Goal: Task Accomplishment & Management: Complete application form

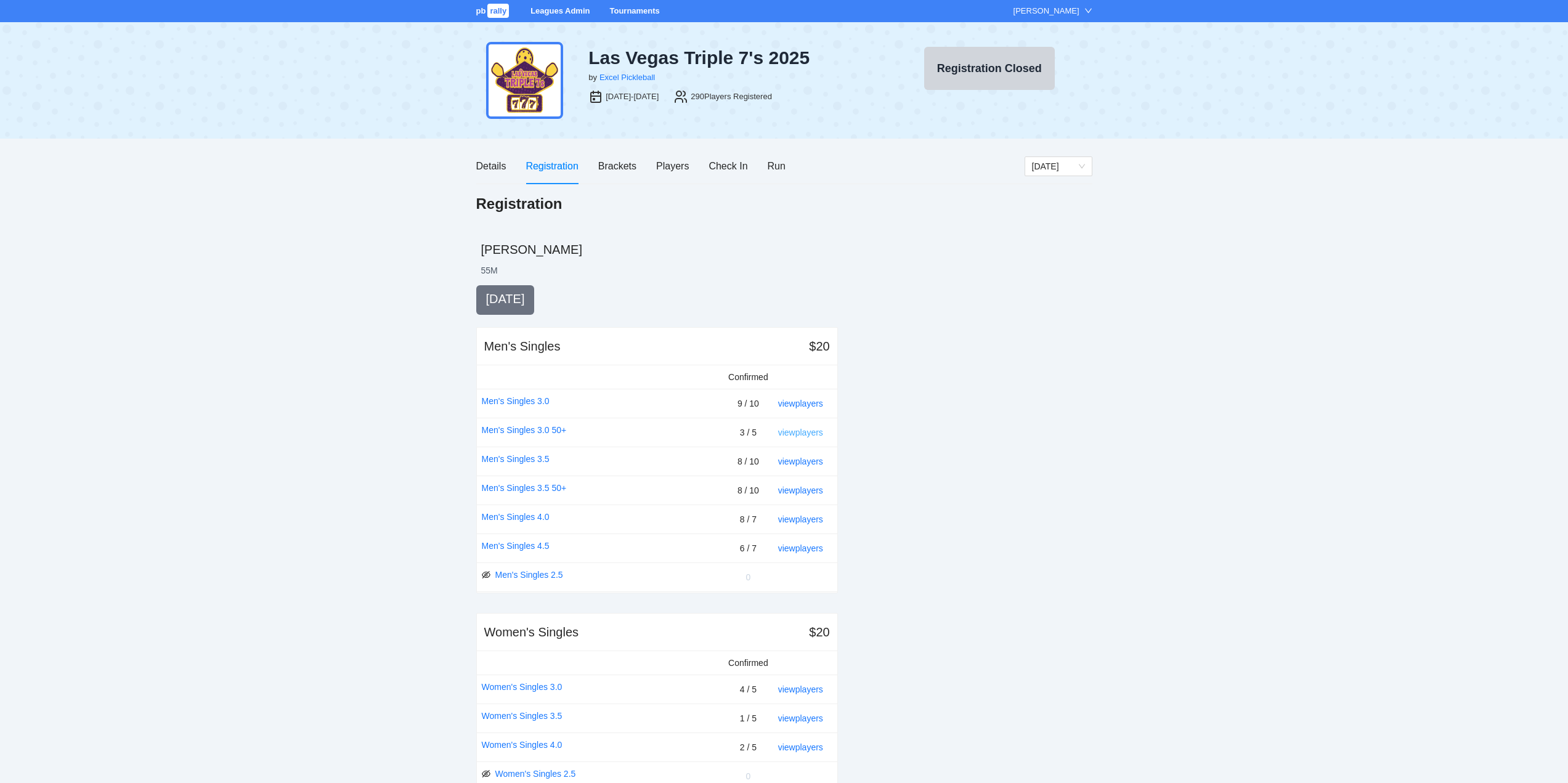
click at [803, 432] on link "view players" at bounding box center [800, 432] width 45 height 10
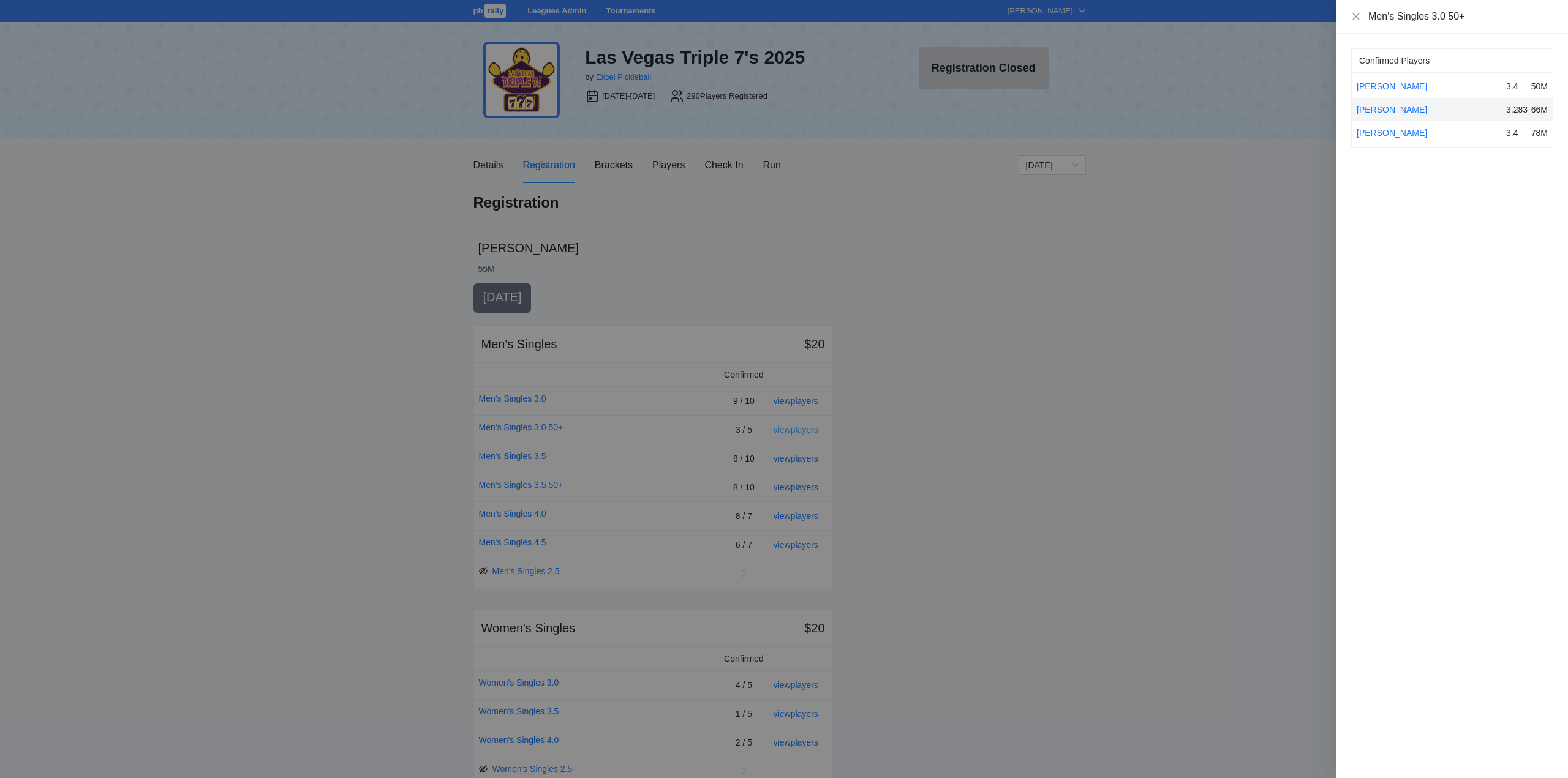
click at [798, 430] on div at bounding box center [784, 389] width 1568 height 778
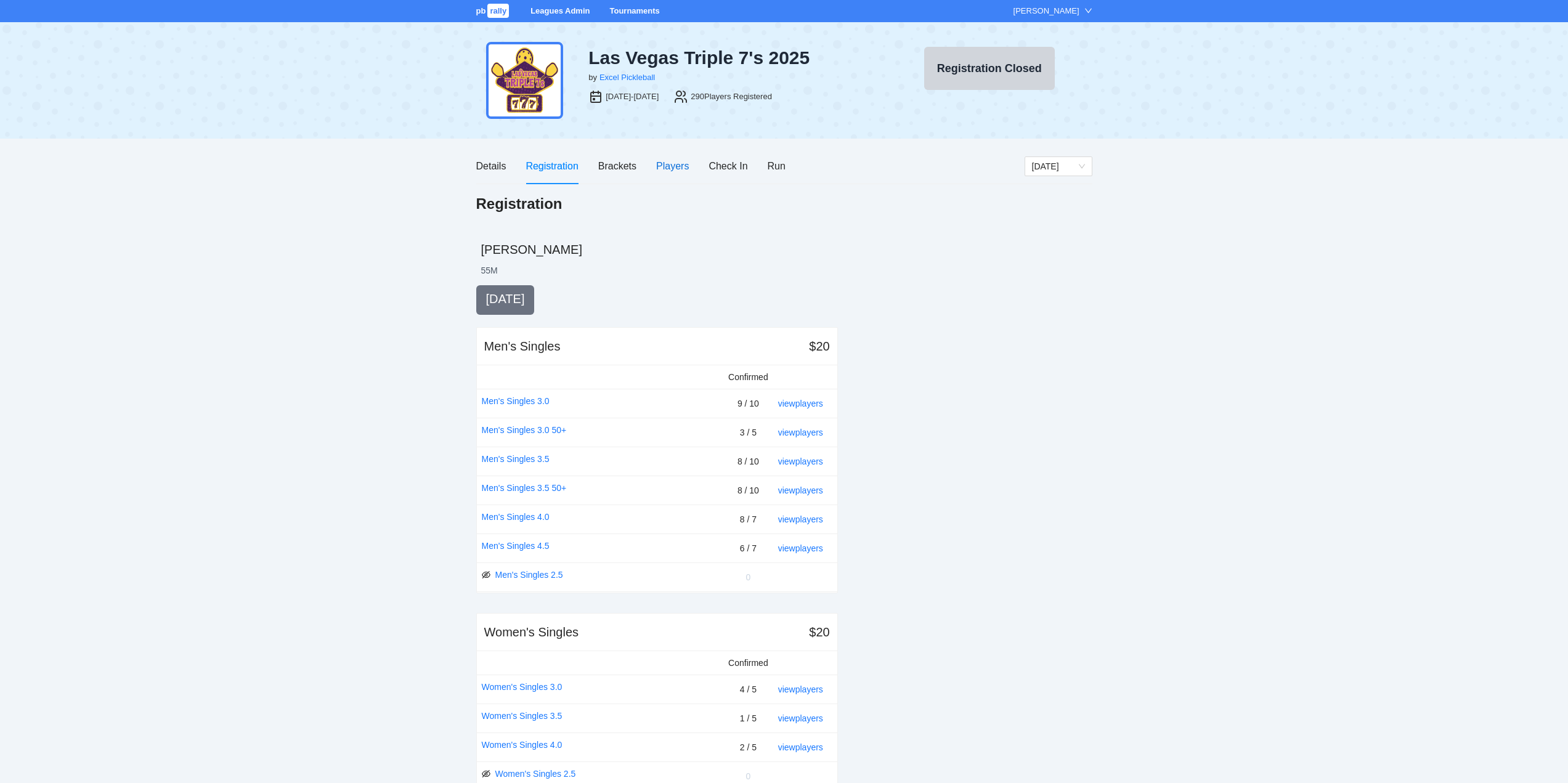
click at [676, 164] on div "Players" at bounding box center [673, 166] width 33 height 16
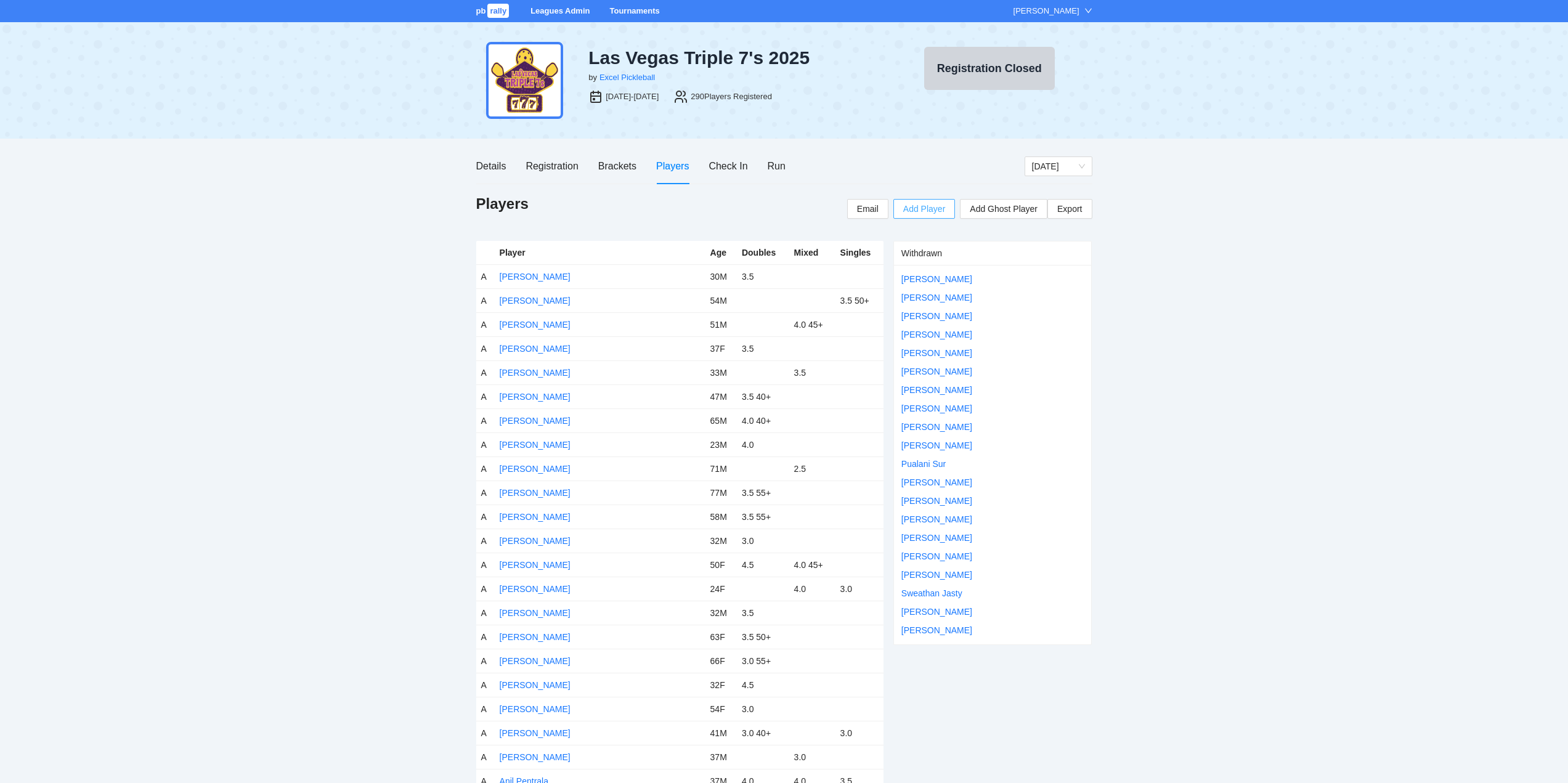
click at [924, 207] on span "Add Player" at bounding box center [924, 209] width 42 height 13
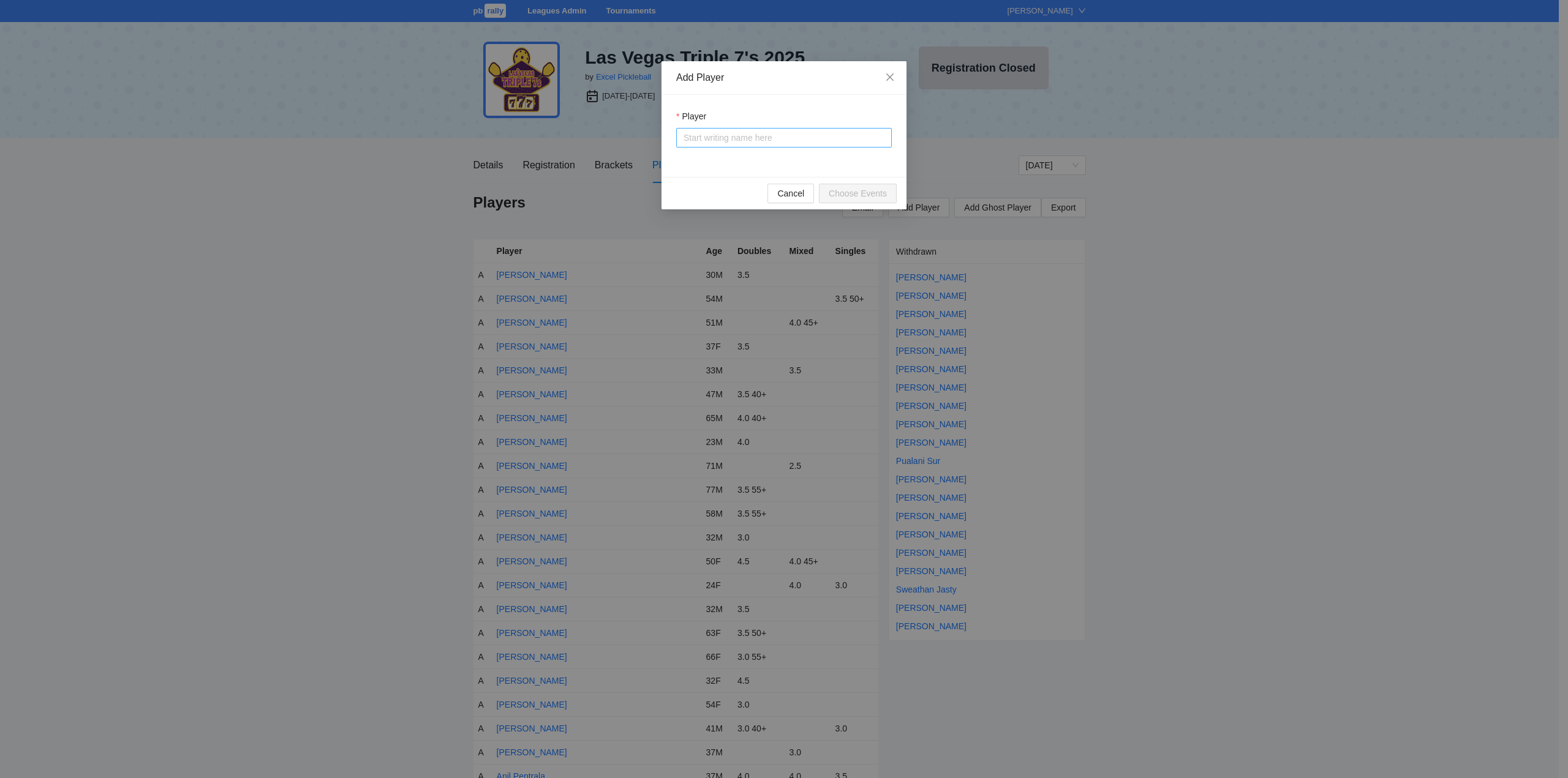
click at [713, 140] on input "Player" at bounding box center [784, 137] width 201 height 18
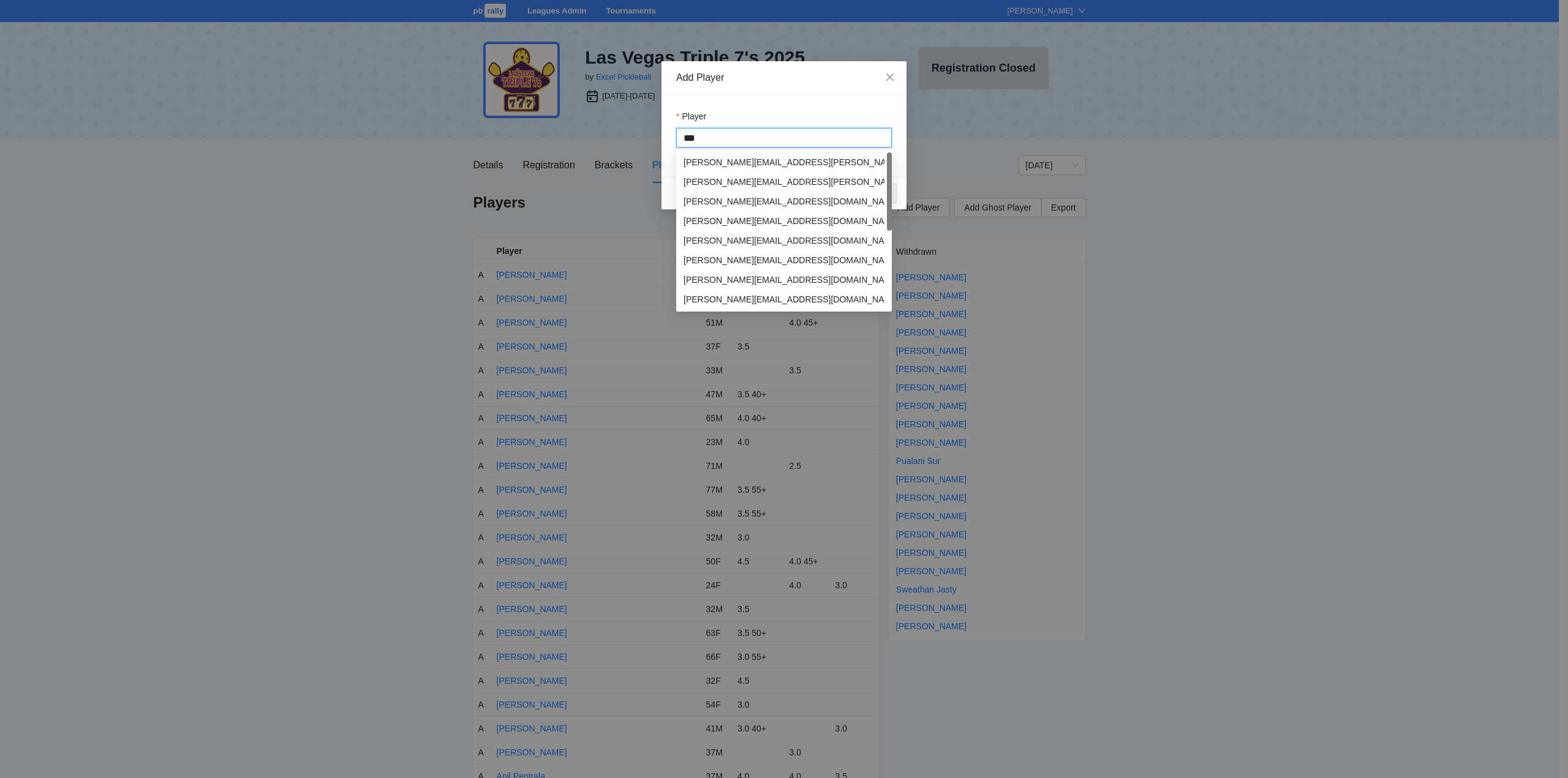
type input "****"
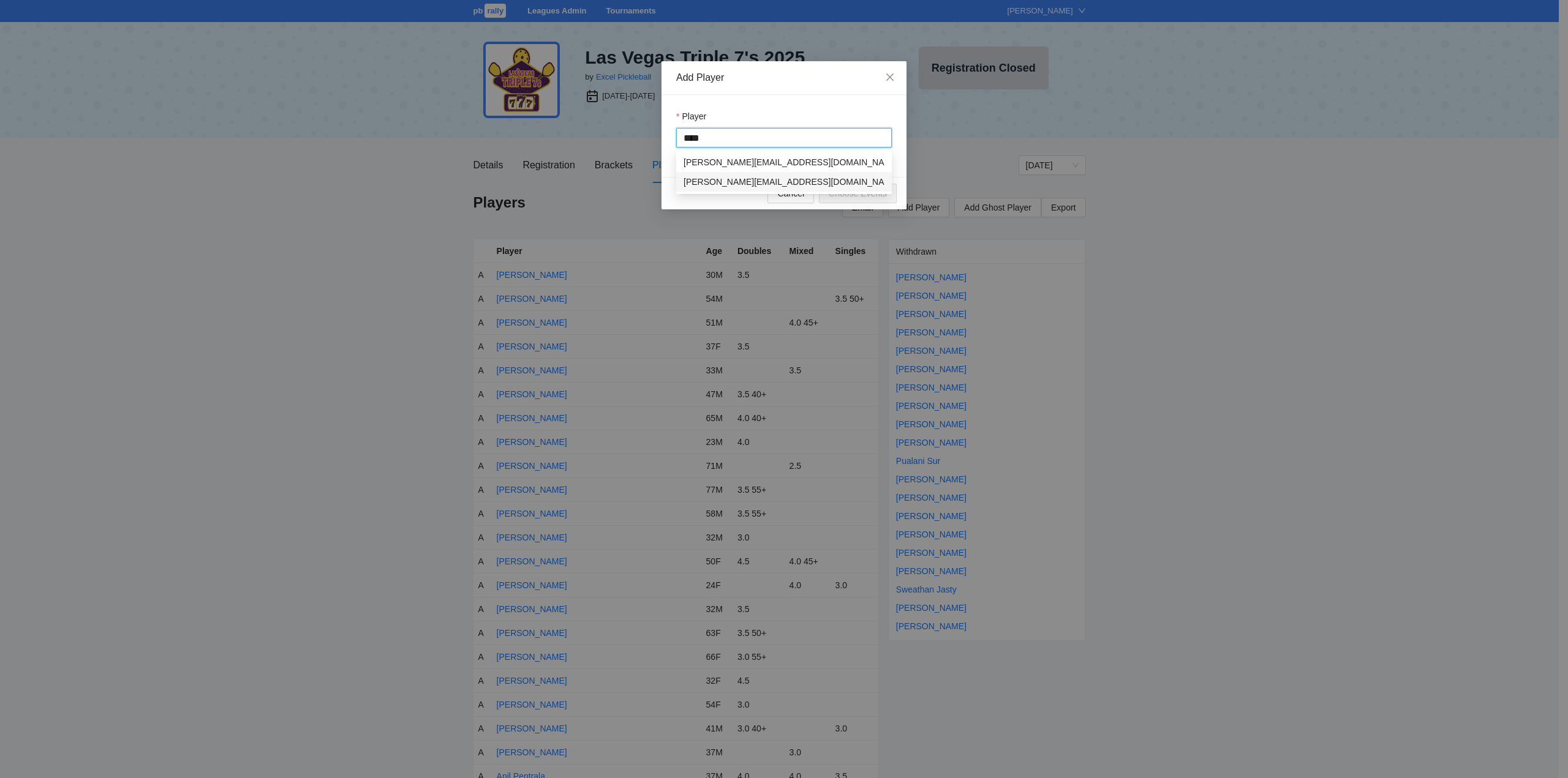
click at [711, 181] on div "[PERSON_NAME]" at bounding box center [718, 182] width 70 height 13
click at [856, 192] on span "Choose Events" at bounding box center [857, 193] width 58 height 13
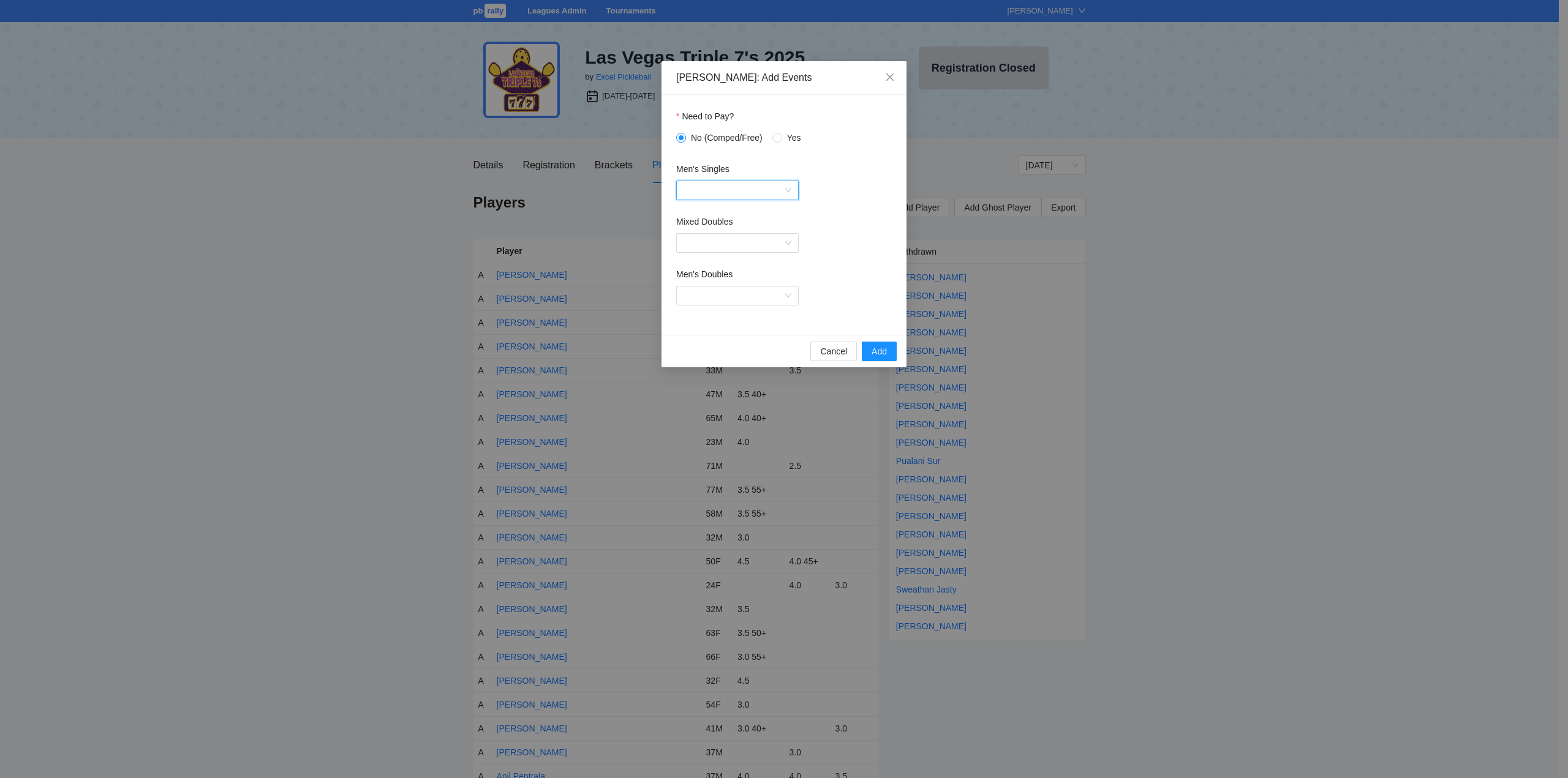
click at [708, 187] on input "Men's Singles" at bounding box center [733, 190] width 99 height 18
click at [733, 274] on div "Men's Singles 3.0 50+" at bounding box center [737, 273] width 108 height 13
click at [874, 357] on span "Add" at bounding box center [879, 351] width 16 height 13
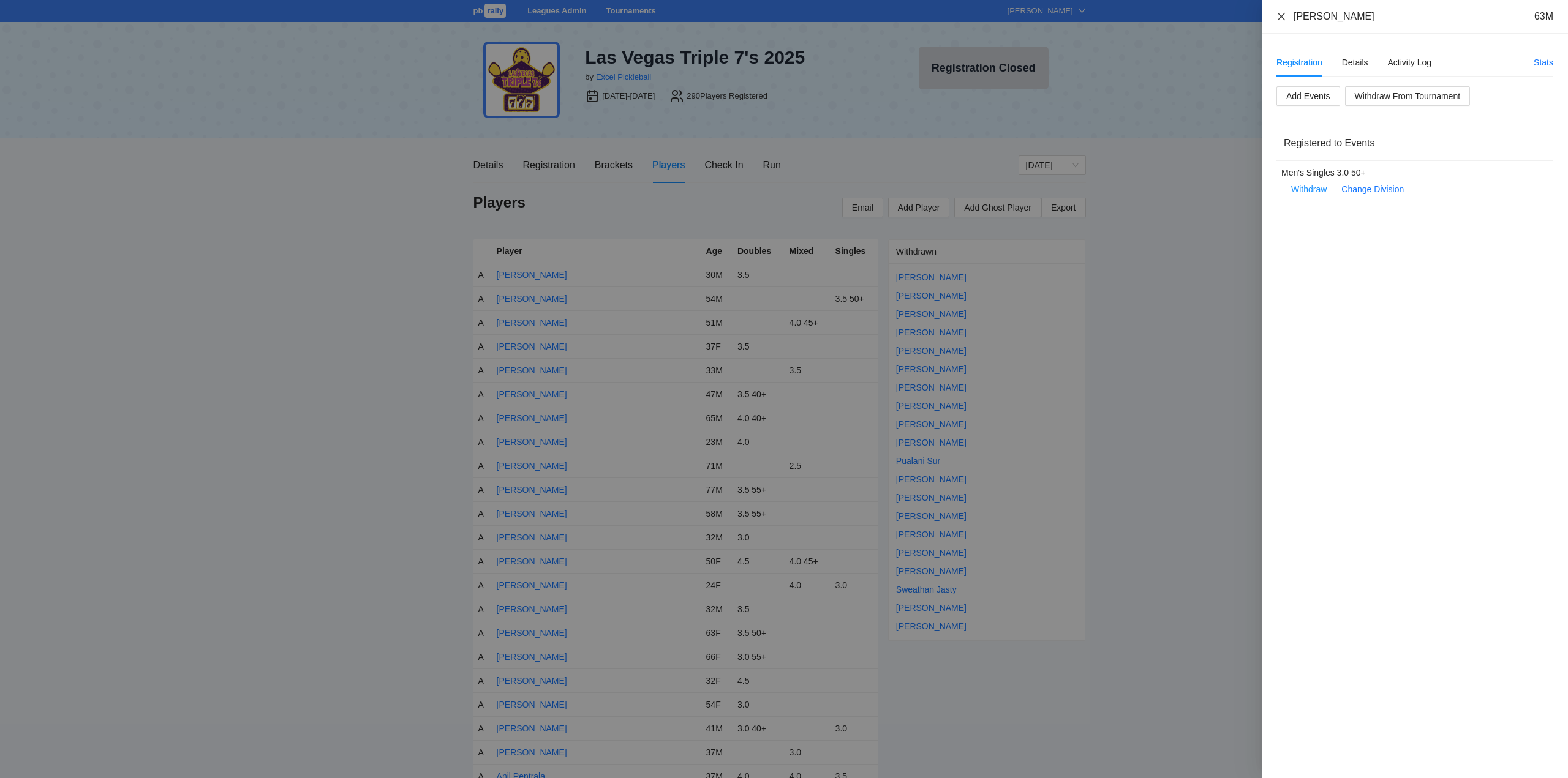
click at [1283, 16] on icon "close" at bounding box center [1281, 16] width 10 height 10
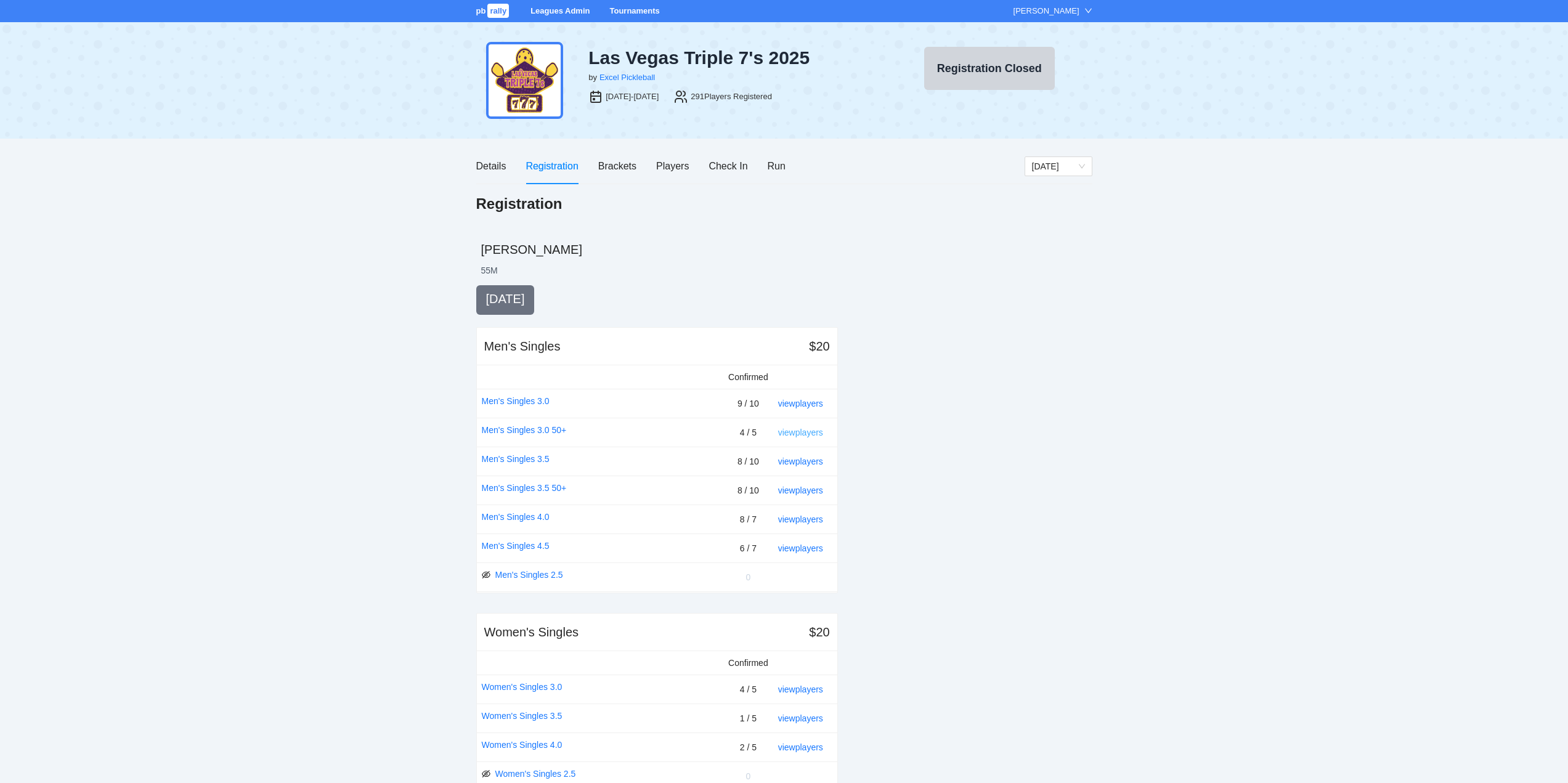
click at [800, 432] on link "view players" at bounding box center [800, 432] width 45 height 10
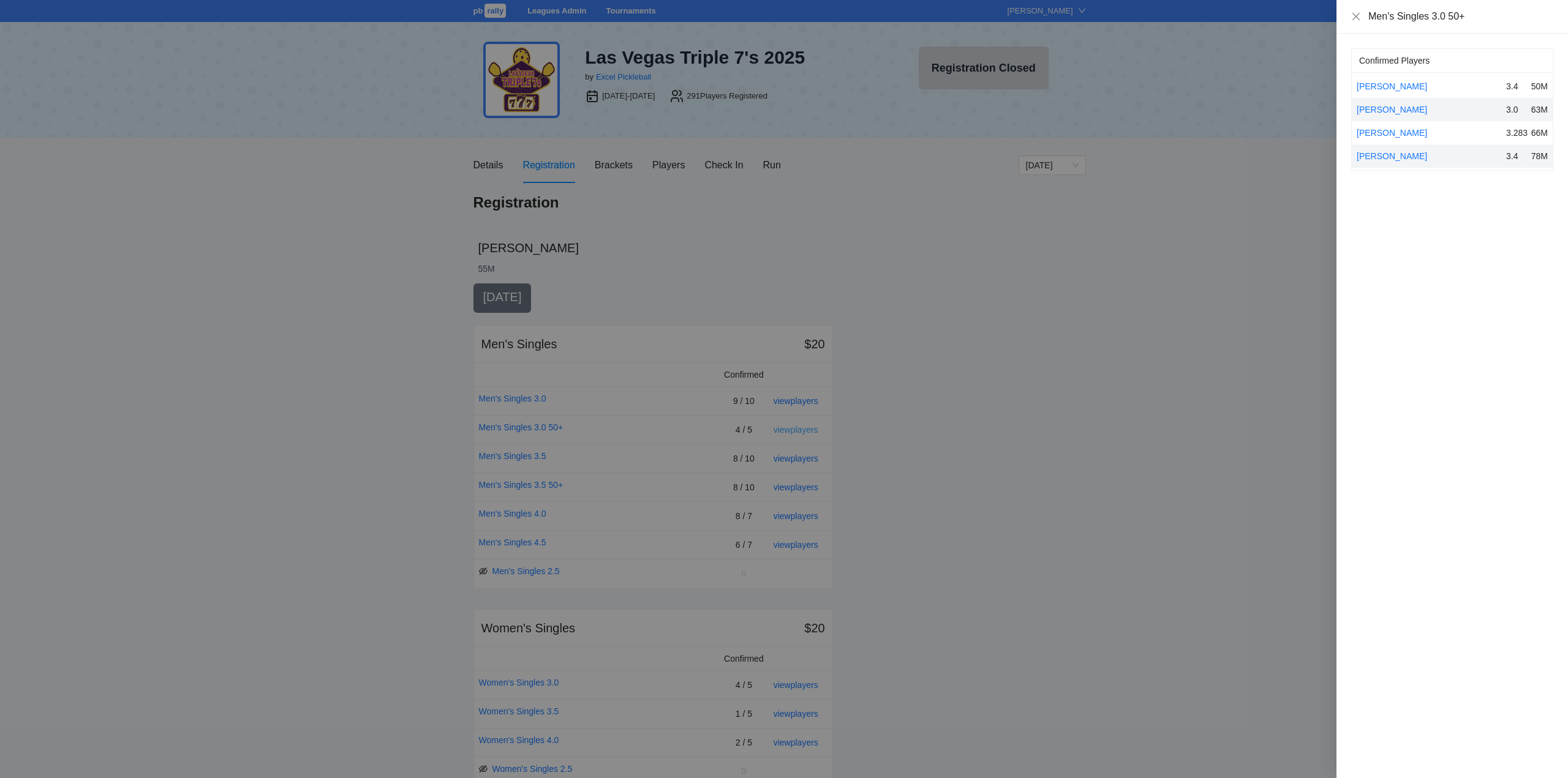
click at [795, 430] on div at bounding box center [784, 389] width 1568 height 778
